Goal: Information Seeking & Learning: Understand process/instructions

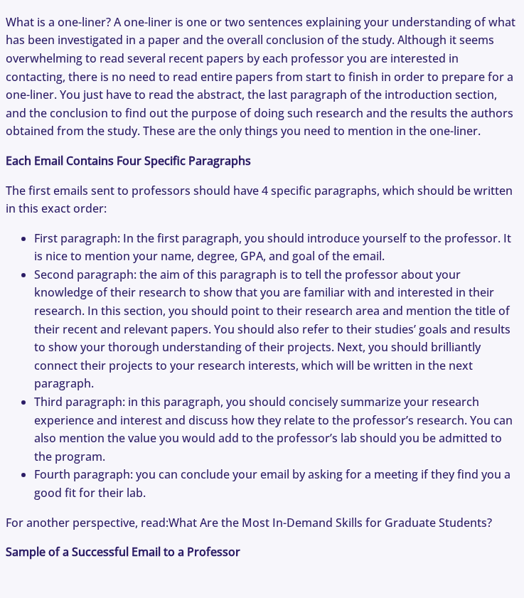
scroll to position [1625, 0]
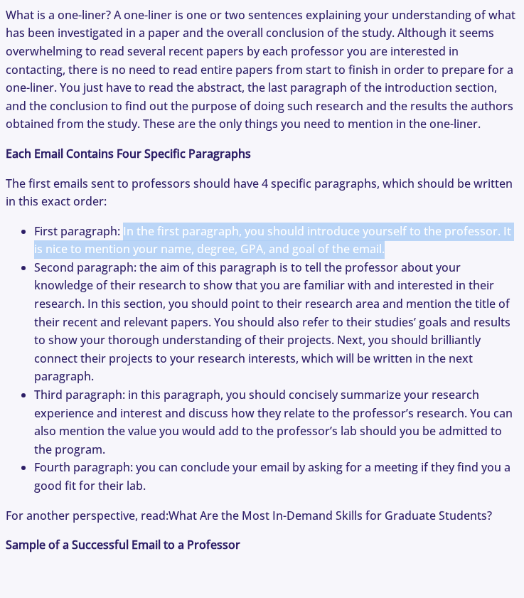
drag, startPoint x: 122, startPoint y: 251, endPoint x: 396, endPoint y: 275, distance: 274.3
click at [396, 259] on li "First paragraph: In the first paragraph, you should introduce yourself to the p…" at bounding box center [276, 241] width 485 height 36
click at [404, 259] on li "First paragraph: In the first paragraph, you should introduce yourself to the p…" at bounding box center [276, 241] width 485 height 36
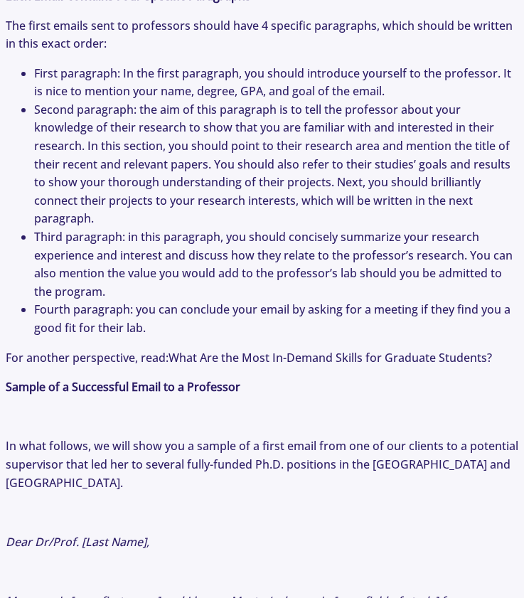
scroll to position [1789, 0]
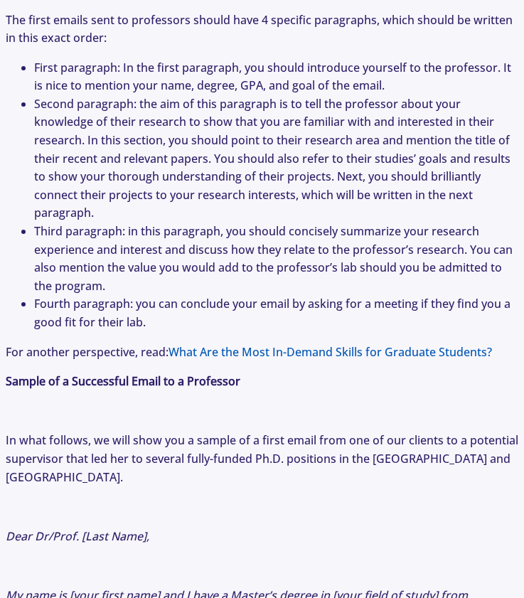
click at [232, 360] on link "What Are the Most In-Demand Skills for Graduate Students?" at bounding box center [331, 352] width 324 height 16
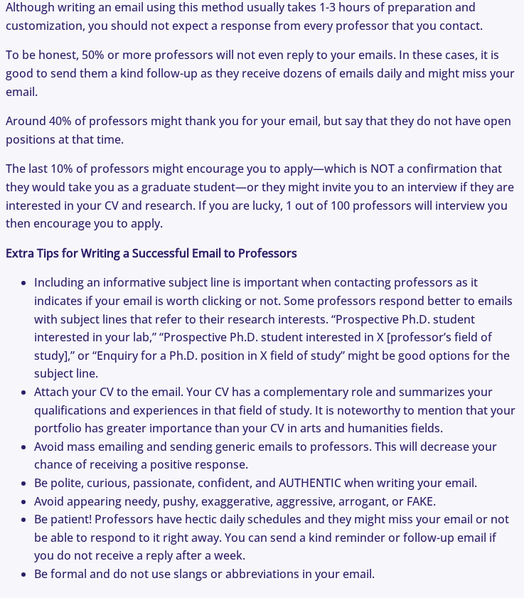
scroll to position [3281, 0]
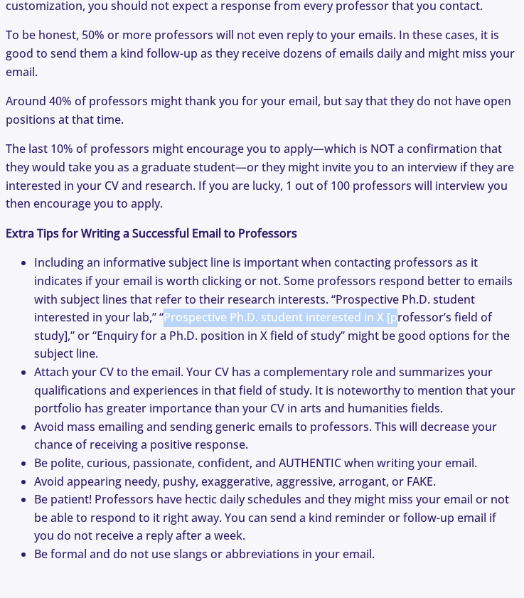
drag, startPoint x: 164, startPoint y: 327, endPoint x: 399, endPoint y: 328, distance: 234.1
click at [399, 329] on li "Including an informative subject line is important when contacting professors a…" at bounding box center [276, 309] width 485 height 110
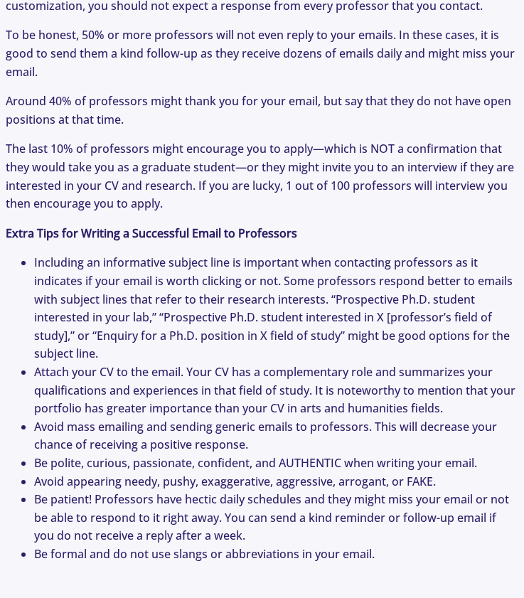
click at [339, 347] on li "Including an informative subject line is important when contacting professors a…" at bounding box center [276, 309] width 485 height 110
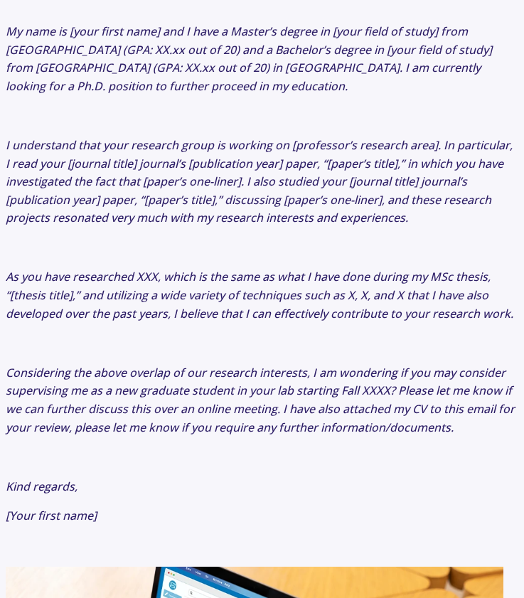
scroll to position [2375, 0]
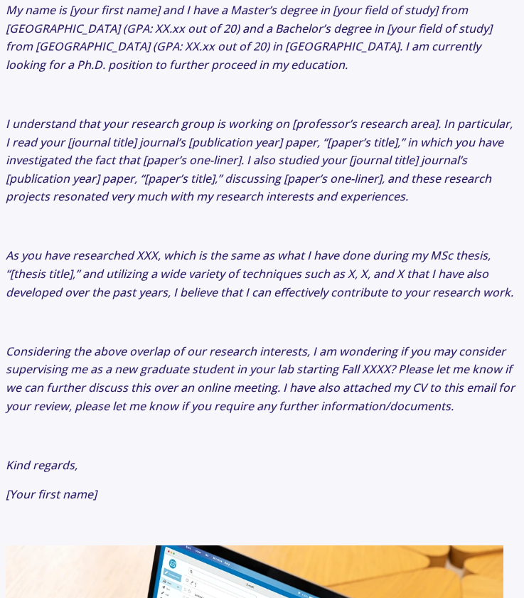
click at [134, 497] on p "[Your first name]" at bounding box center [262, 495] width 513 height 19
drag, startPoint x: 107, startPoint y: 501, endPoint x: 81, endPoint y: 342, distance: 161.4
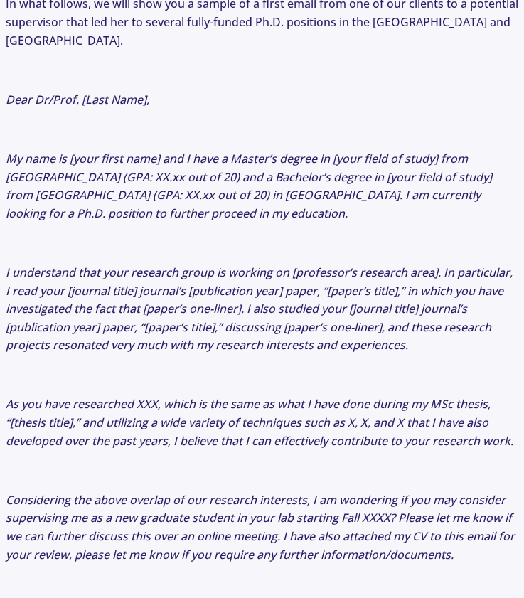
scroll to position [2219, 0]
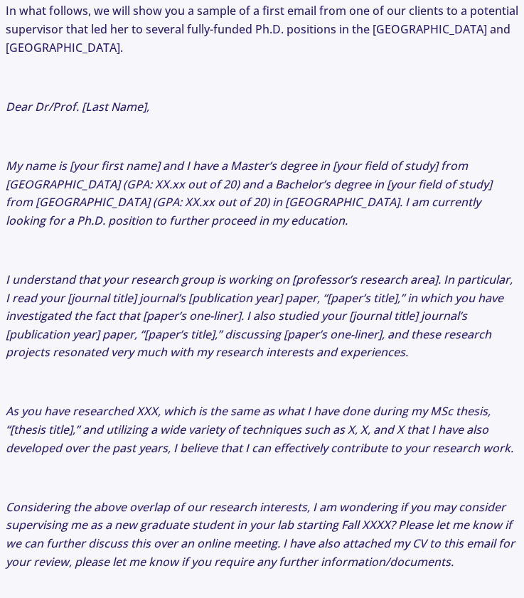
click at [9, 109] on icon "Dear Dr/Prof. [Last Name]," at bounding box center [78, 107] width 144 height 16
copy p "Dear Dr/Prof. [Last Name], My name is [your first name] and I have a Master’s d…"
click at [278, 235] on p "If you're exploring this topic, also check out: Letters of Recommendation: How …" at bounding box center [262, 83] width 513 height 3396
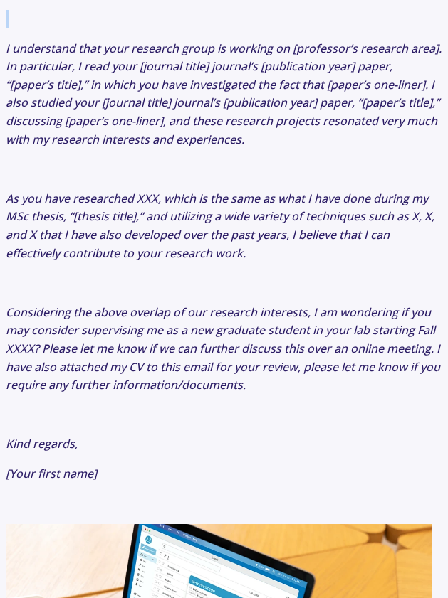
scroll to position [2570, 0]
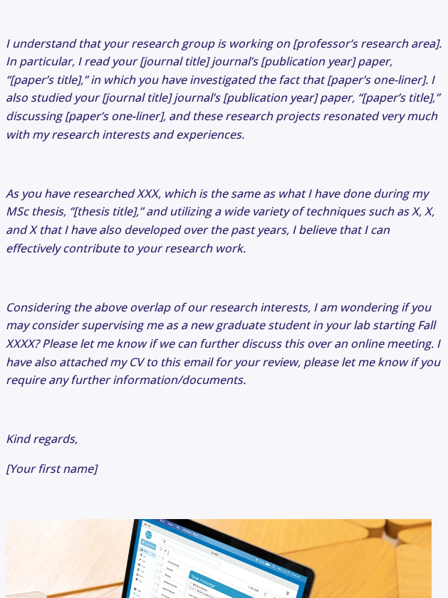
click at [96, 461] on icon "[Your first name]" at bounding box center [51, 469] width 91 height 16
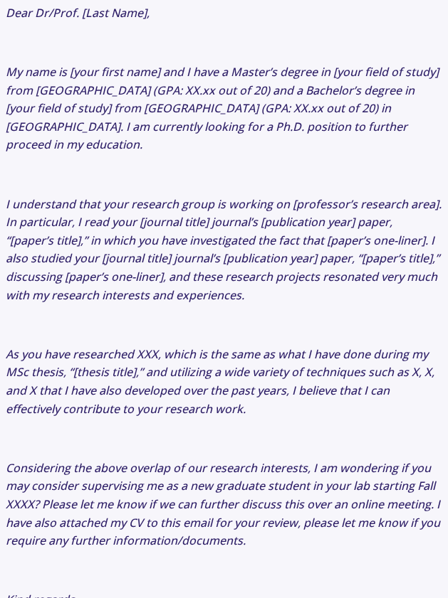
scroll to position [2401, 0]
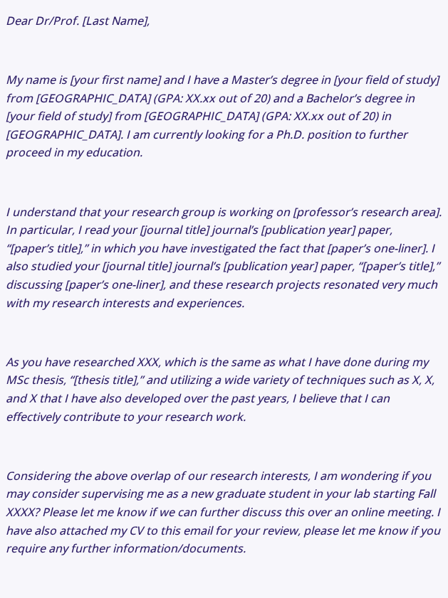
drag, startPoint x: 108, startPoint y: 459, endPoint x: 73, endPoint y: 214, distance: 247.3
click at [296, 174] on p at bounding box center [224, 183] width 436 height 19
click at [22, 16] on p "Dear Dr/Prof. [Last Name]," at bounding box center [224, 21] width 436 height 19
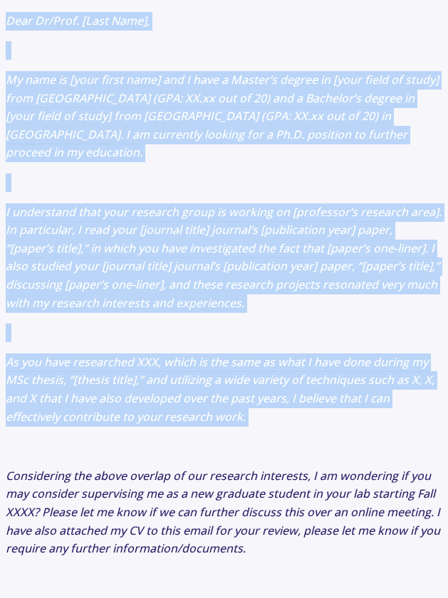
drag, startPoint x: 6, startPoint y: 24, endPoint x: 119, endPoint y: 413, distance: 405.4
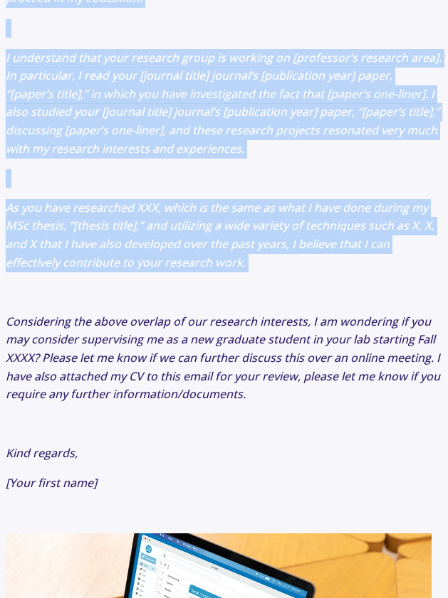
scroll to position [2564, 0]
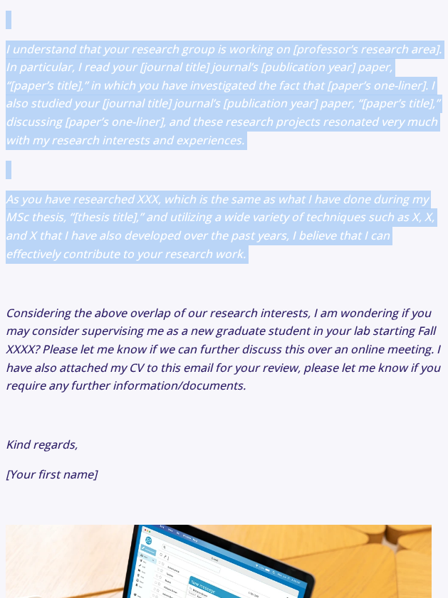
click at [113, 466] on p "[Your first name]" at bounding box center [224, 475] width 436 height 19
copy p "Dear Dr/Prof. [Last Name], My name is [your first name] and I have a Master’s d…"
